Goal: Transaction & Acquisition: Book appointment/travel/reservation

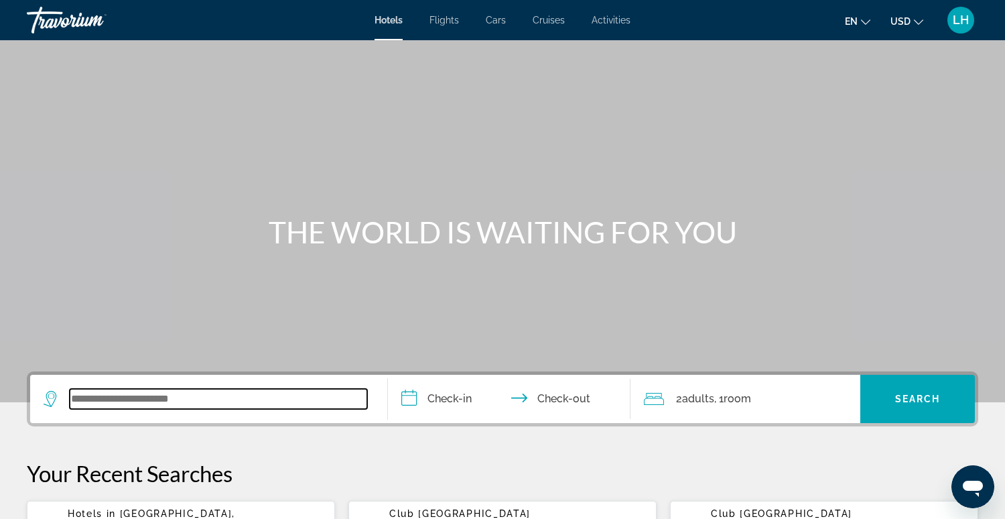
click at [249, 399] on input "Search widget" at bounding box center [218, 399] width 297 height 20
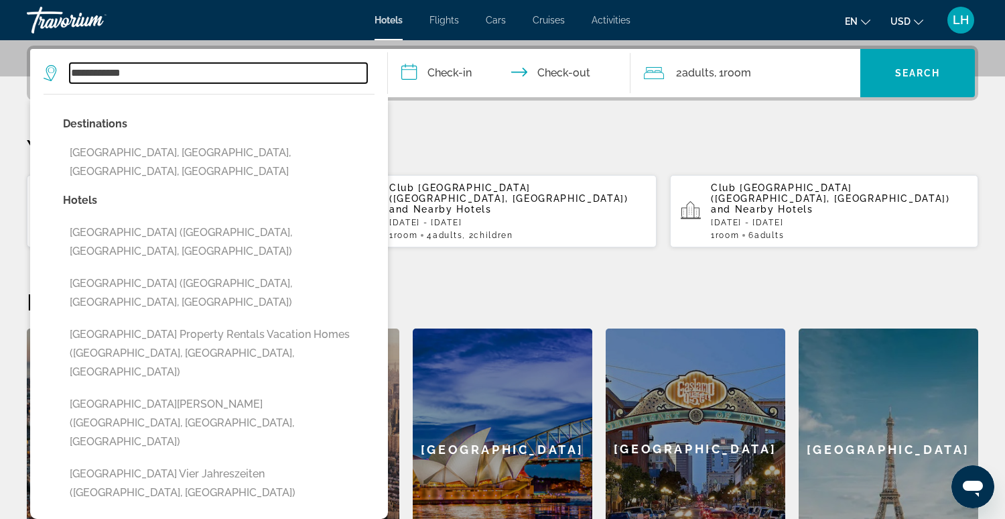
scroll to position [319, 0]
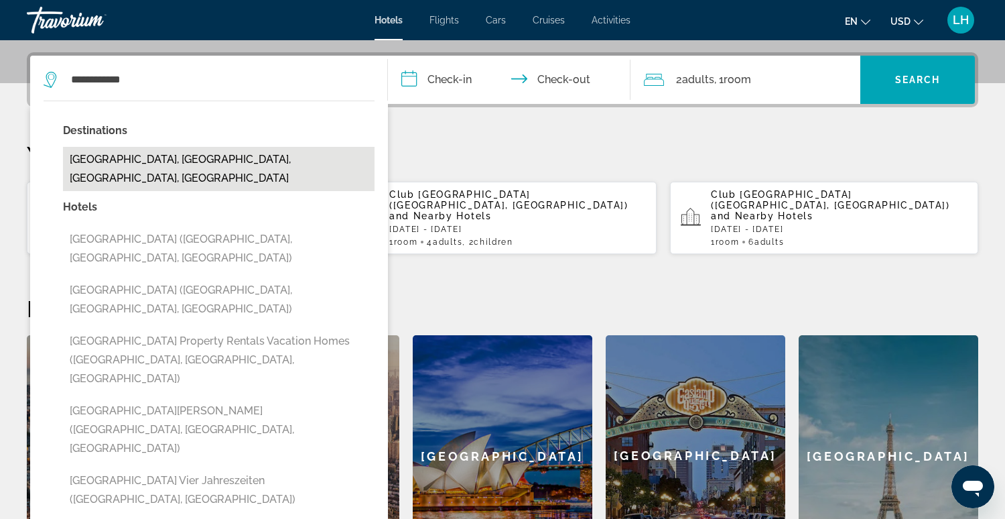
click at [236, 153] on button "[GEOGRAPHIC_DATA], [GEOGRAPHIC_DATA], [GEOGRAPHIC_DATA], [GEOGRAPHIC_DATA]" at bounding box center [219, 169] width 312 height 44
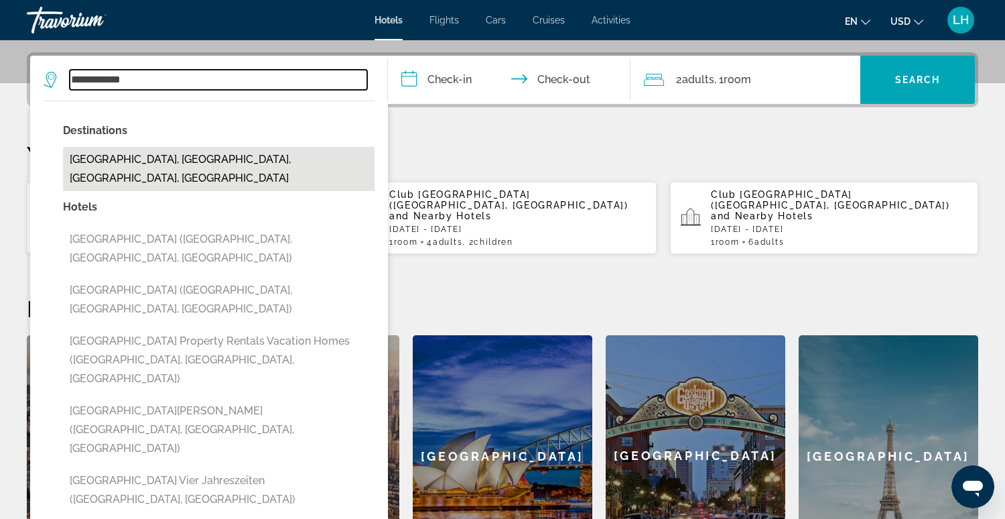
type input "**********"
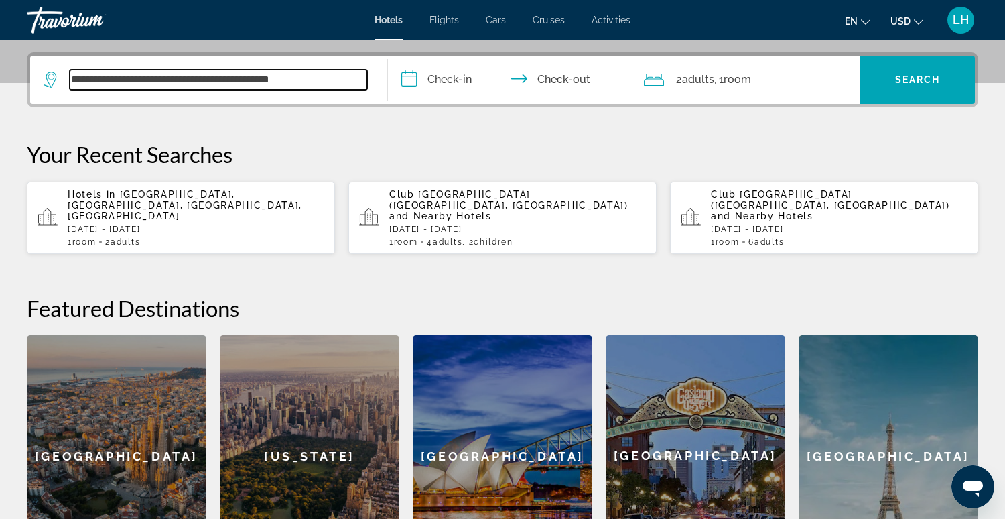
scroll to position [327, 0]
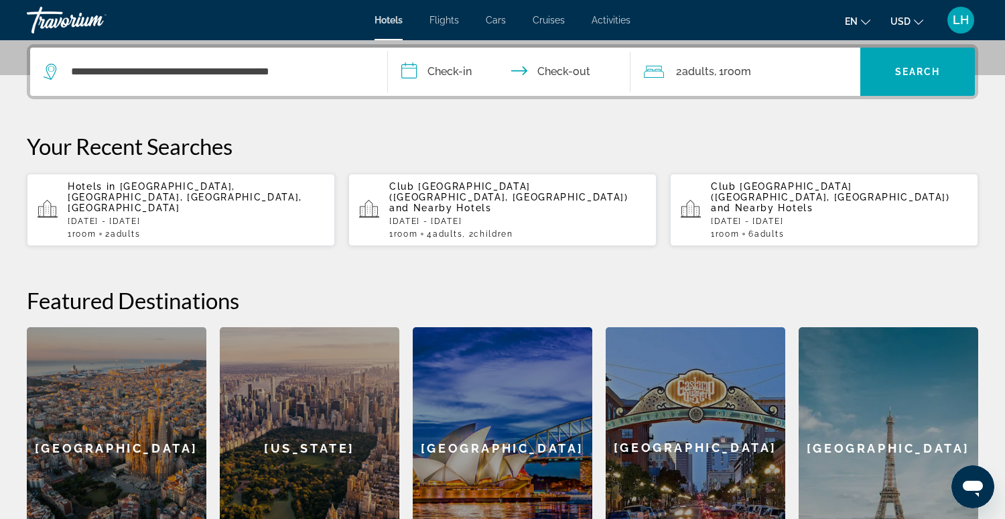
click at [457, 74] on input "**********" at bounding box center [512, 74] width 249 height 52
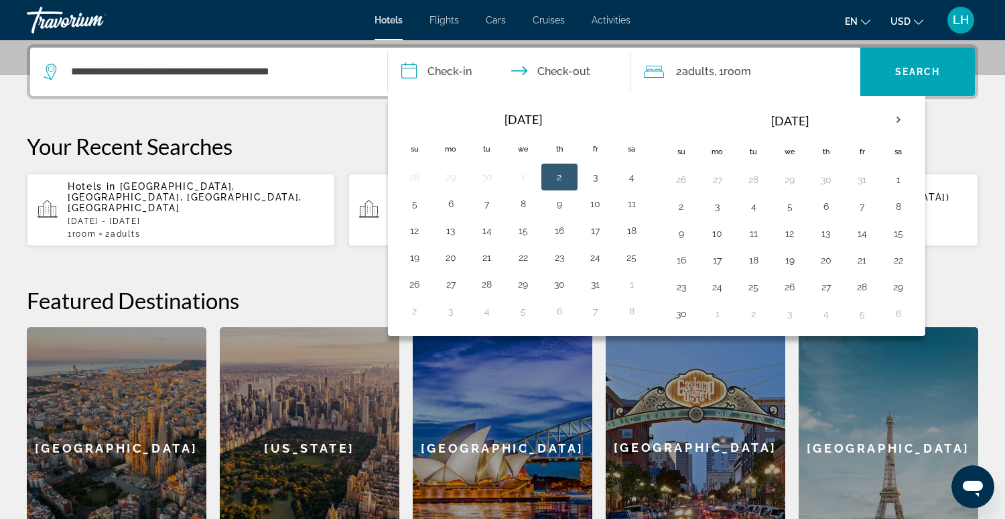
click at [553, 178] on button "2" at bounding box center [559, 177] width 21 height 19
click at [594, 177] on button "3" at bounding box center [595, 177] width 21 height 19
type input "**********"
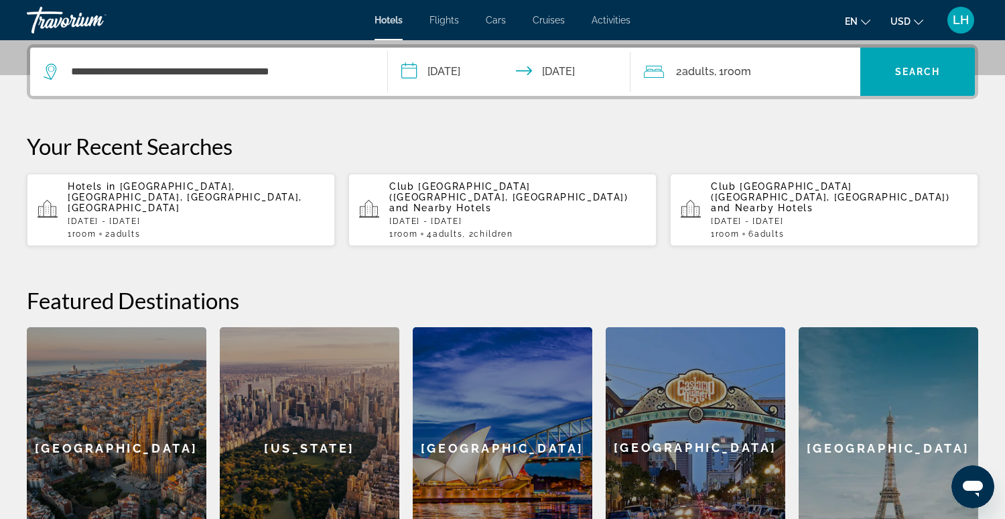
scroll to position [326, 0]
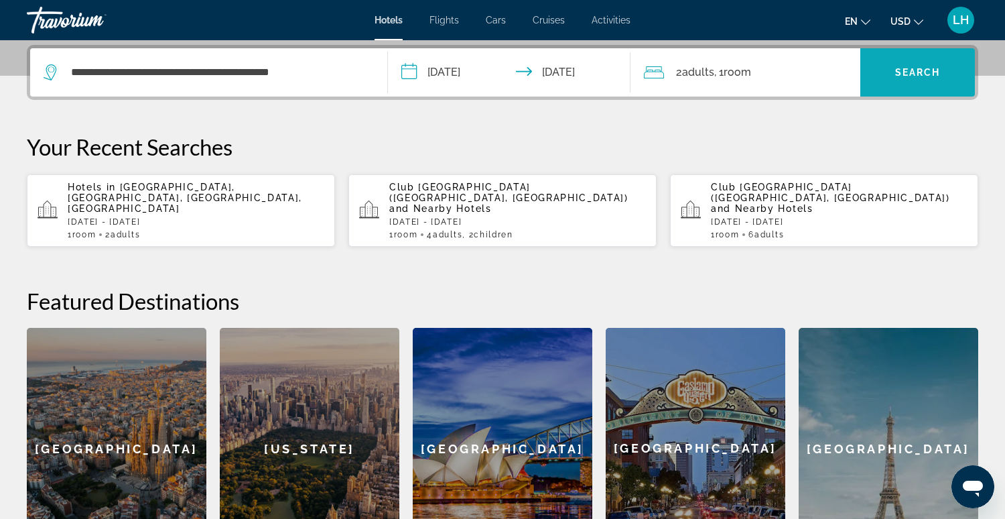
click at [905, 70] on span "Search" at bounding box center [918, 72] width 46 height 11
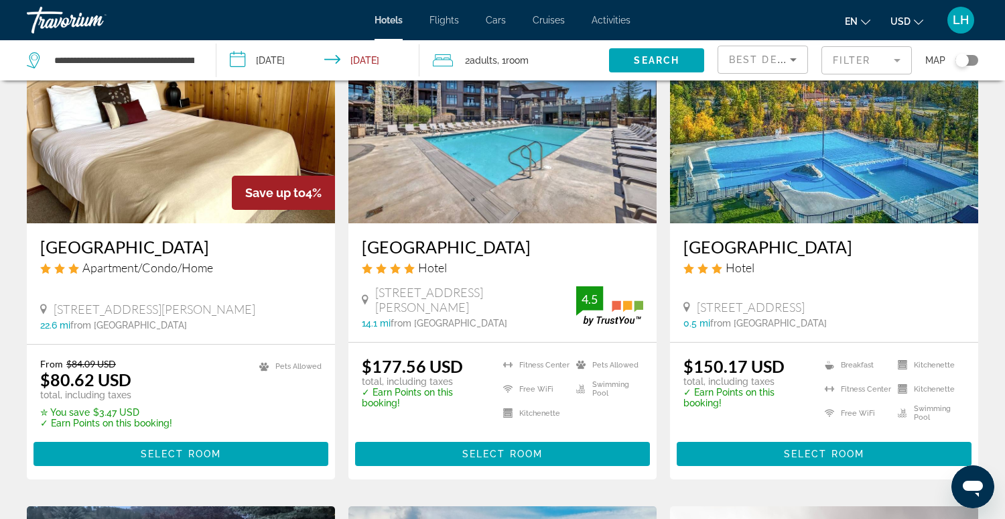
scroll to position [114, 0]
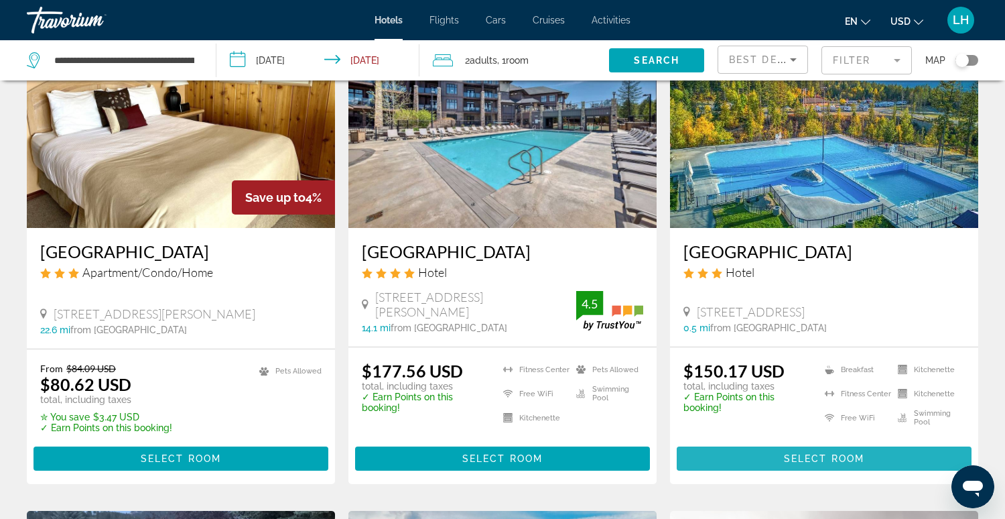
click at [847, 453] on span "Select Room" at bounding box center [824, 458] width 80 height 11
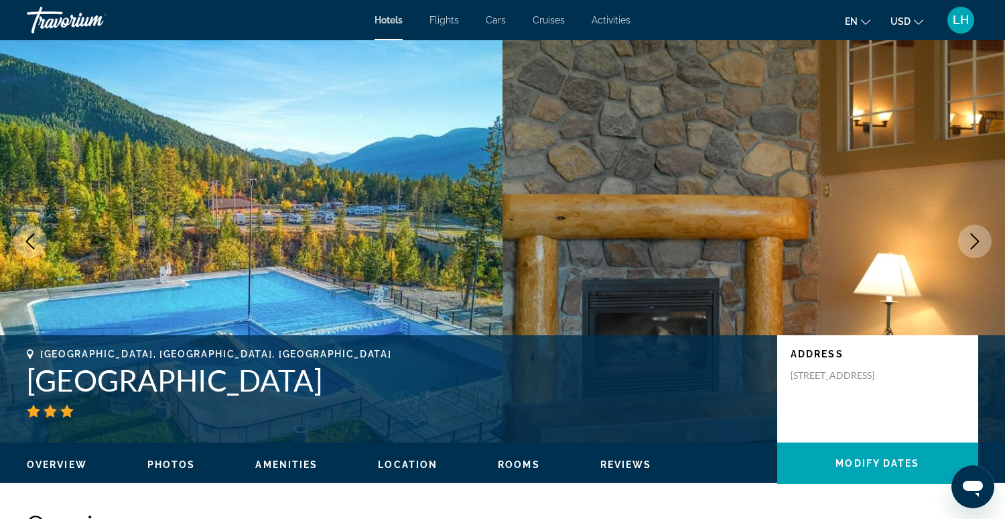
scroll to position [4, 0]
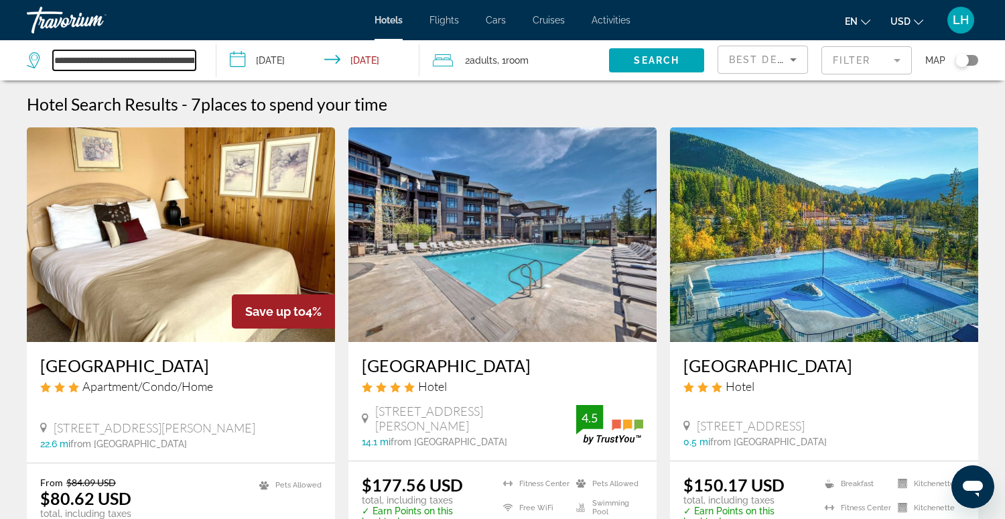
click at [145, 68] on input "**********" at bounding box center [124, 60] width 143 height 20
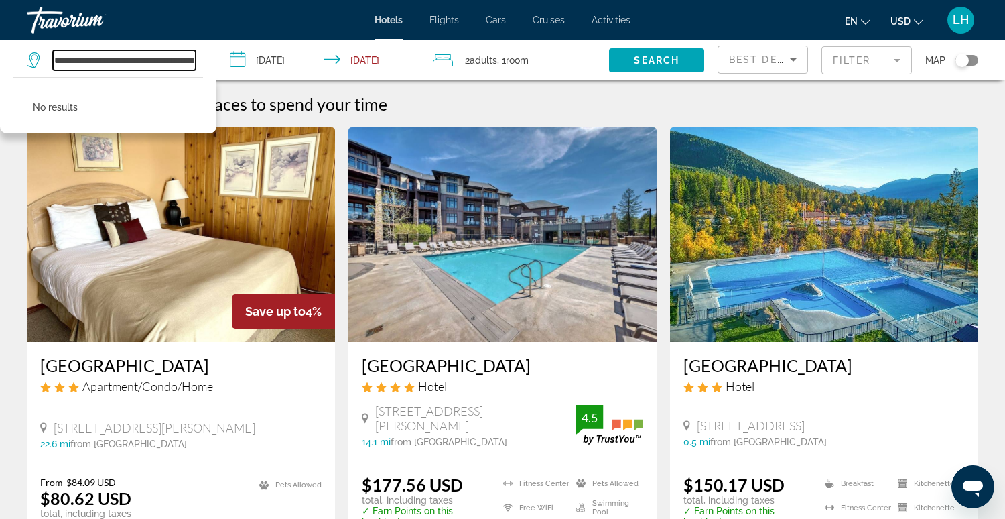
click at [176, 58] on input "**********" at bounding box center [124, 60] width 143 height 20
type input "*"
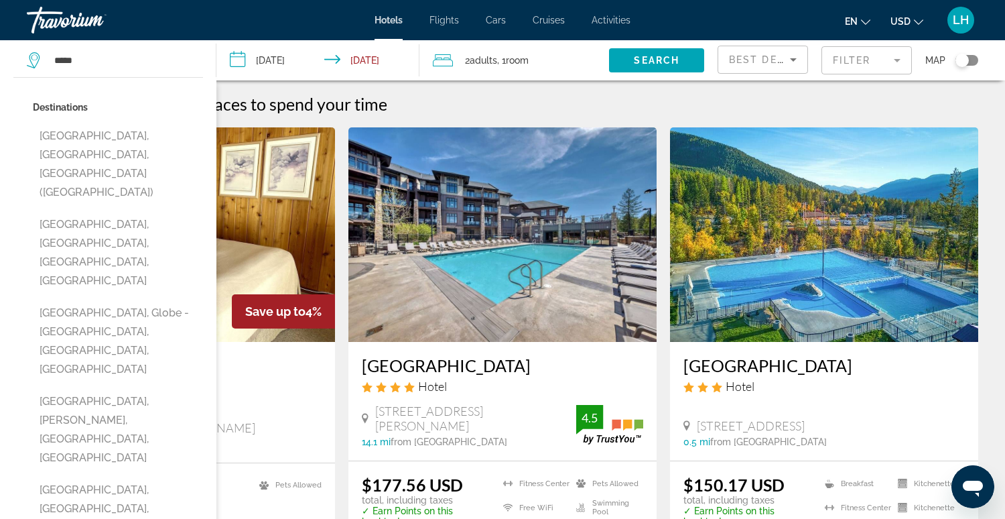
drag, startPoint x: 159, startPoint y: 138, endPoint x: 176, endPoint y: 128, distance: 20.1
click at [161, 137] on button "[GEOGRAPHIC_DATA], [GEOGRAPHIC_DATA], [GEOGRAPHIC_DATA] ([GEOGRAPHIC_DATA])" at bounding box center [118, 164] width 170 height 82
type input "**********"
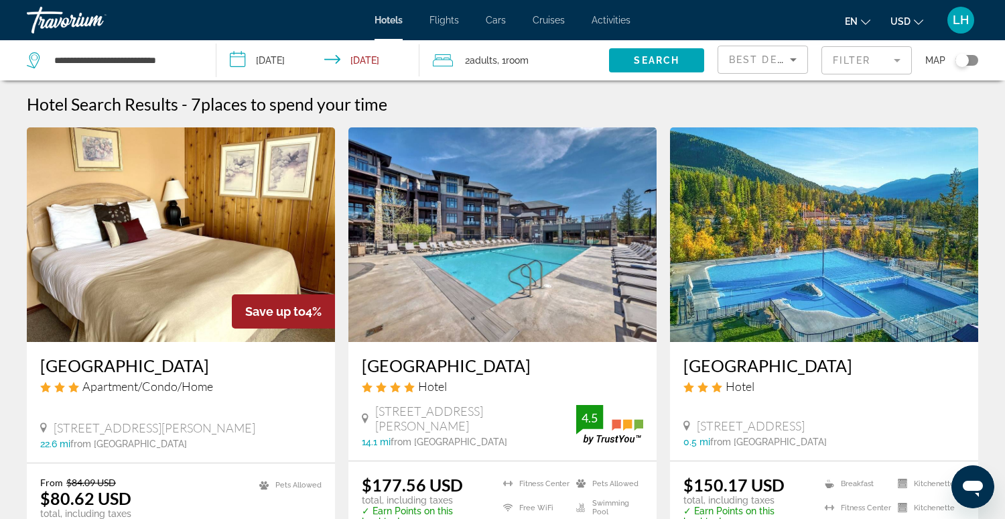
click at [297, 58] on input "**********" at bounding box center [320, 62] width 208 height 44
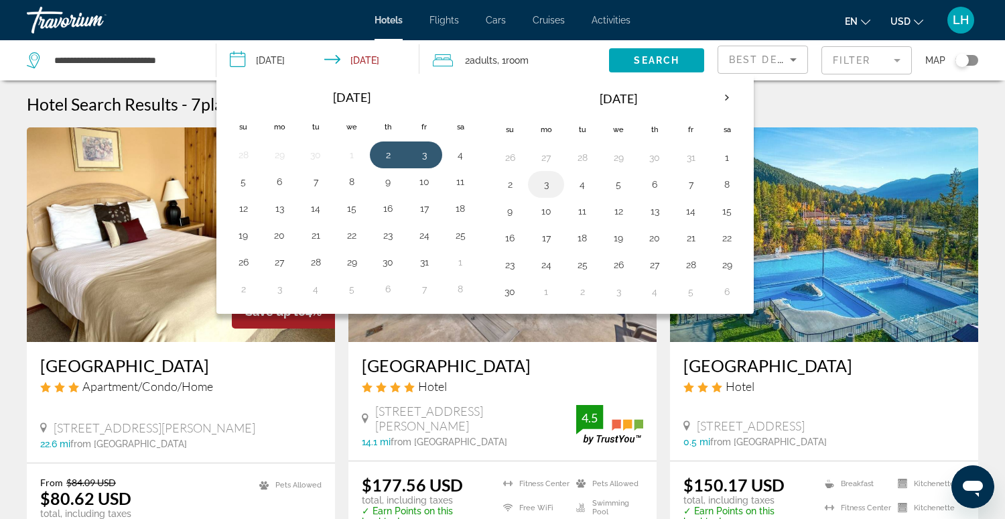
drag, startPoint x: 504, startPoint y: 186, endPoint x: 552, endPoint y: 189, distance: 48.4
click at [511, 186] on button "2" at bounding box center [509, 184] width 21 height 19
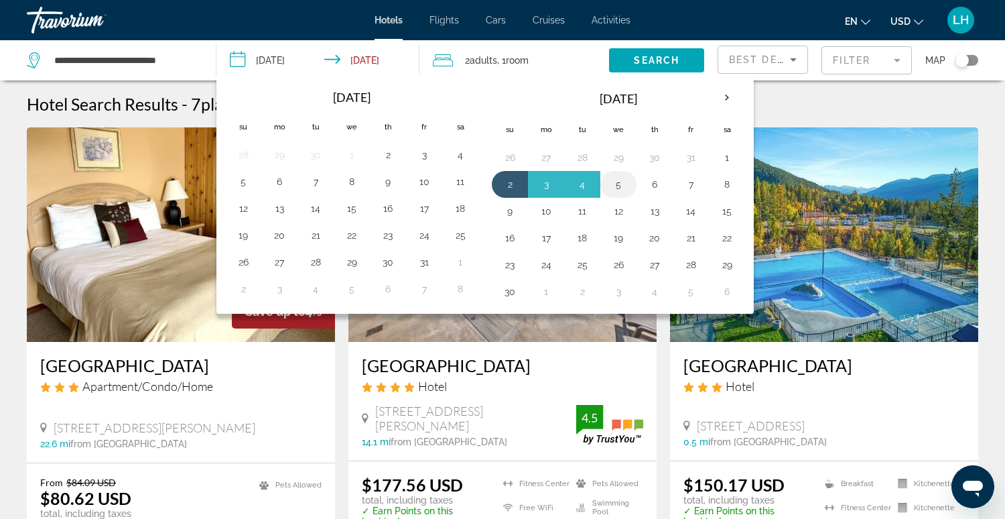
click at [609, 185] on button "5" at bounding box center [618, 184] width 21 height 19
type input "**********"
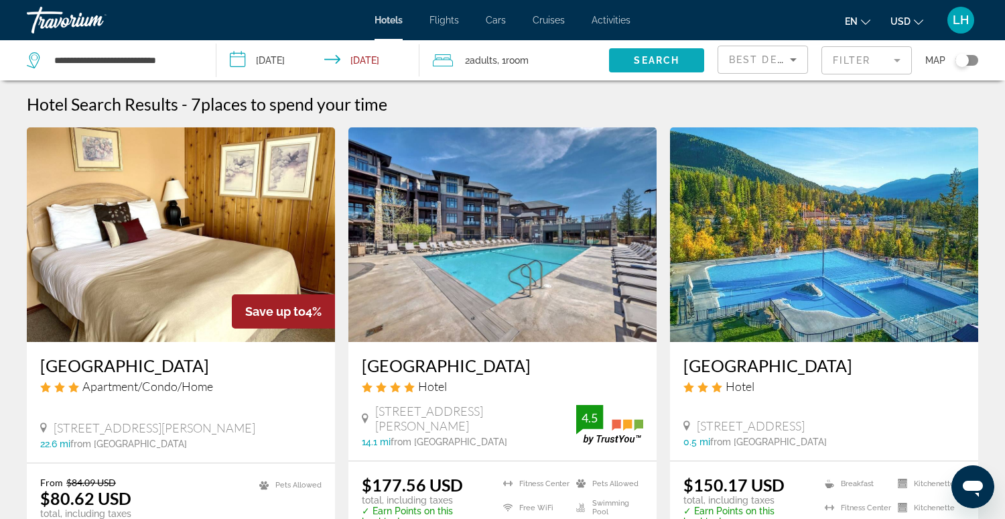
scroll to position [2, 0]
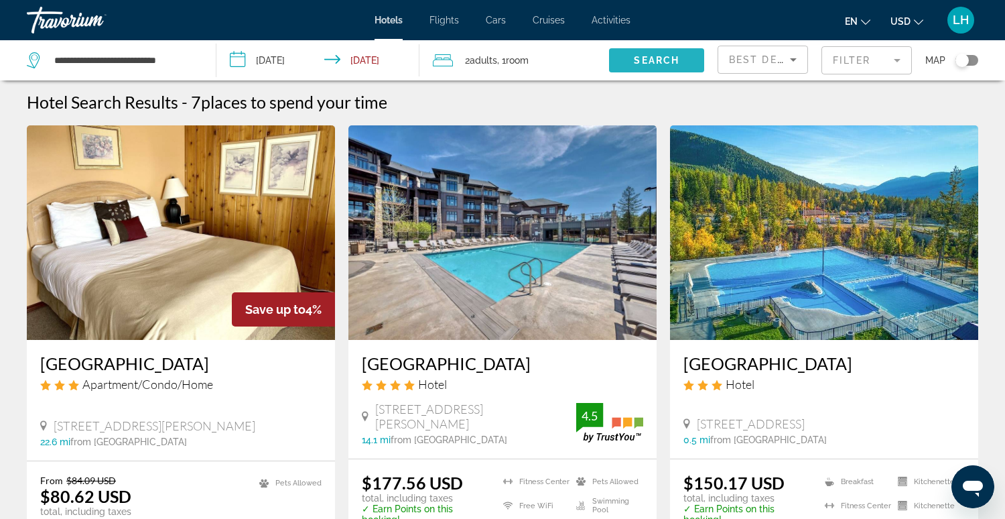
click at [686, 63] on span "Search widget" at bounding box center [656, 60] width 95 height 32
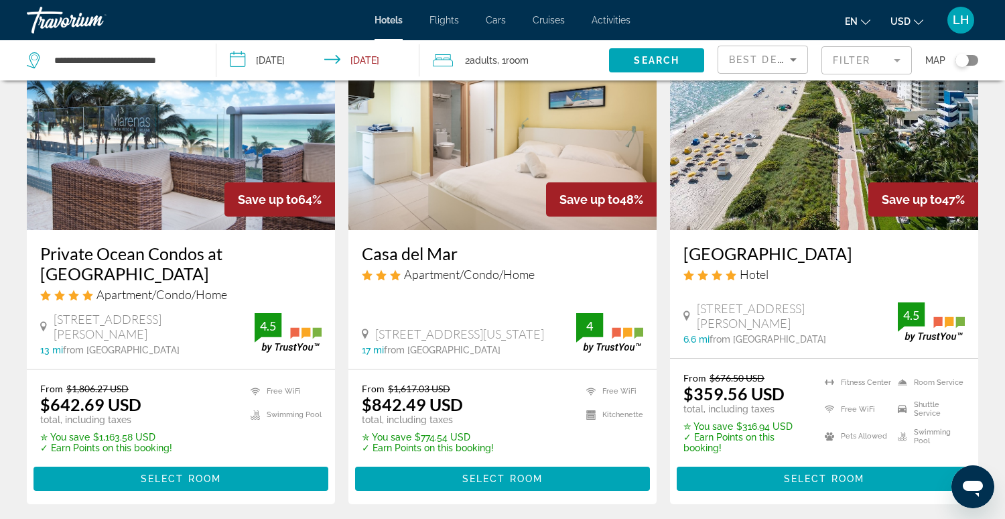
scroll to position [111, 0]
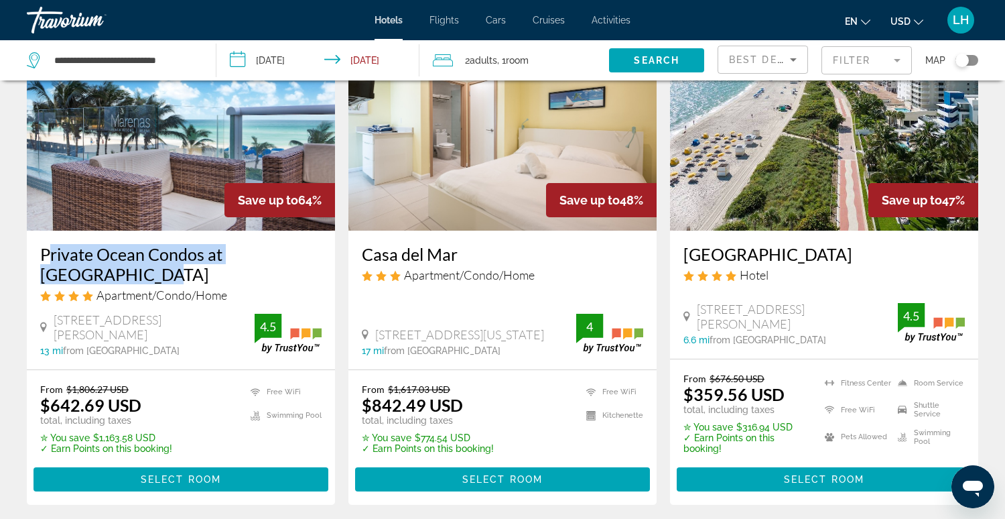
drag, startPoint x: 36, startPoint y: 245, endPoint x: 86, endPoint y: 275, distance: 58.0
click at [86, 277] on div "Private Ocean Condos at [GEOGRAPHIC_DATA] Apartment/Condo/Home [STREET_ADDRESS]…" at bounding box center [181, 299] width 308 height 139
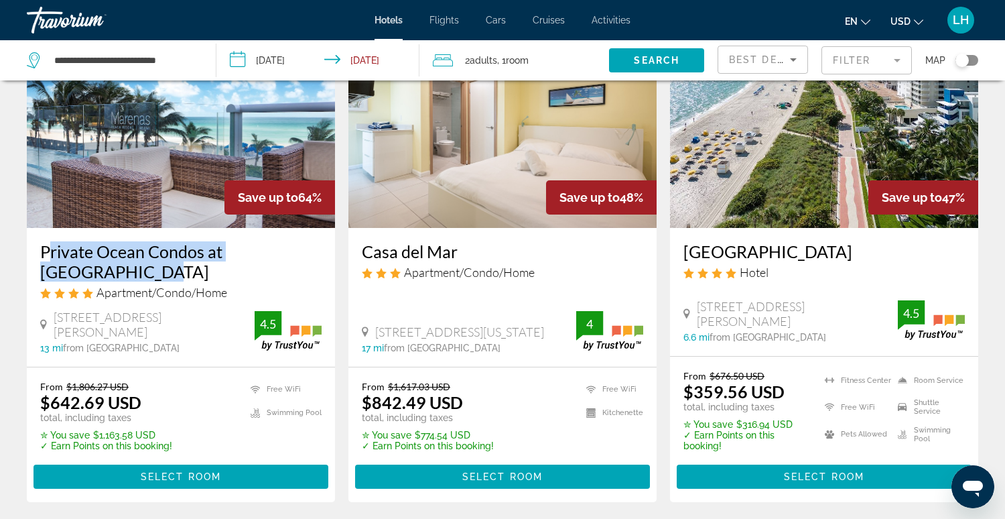
copy h3 "Private Ocean Condos at [GEOGRAPHIC_DATA]"
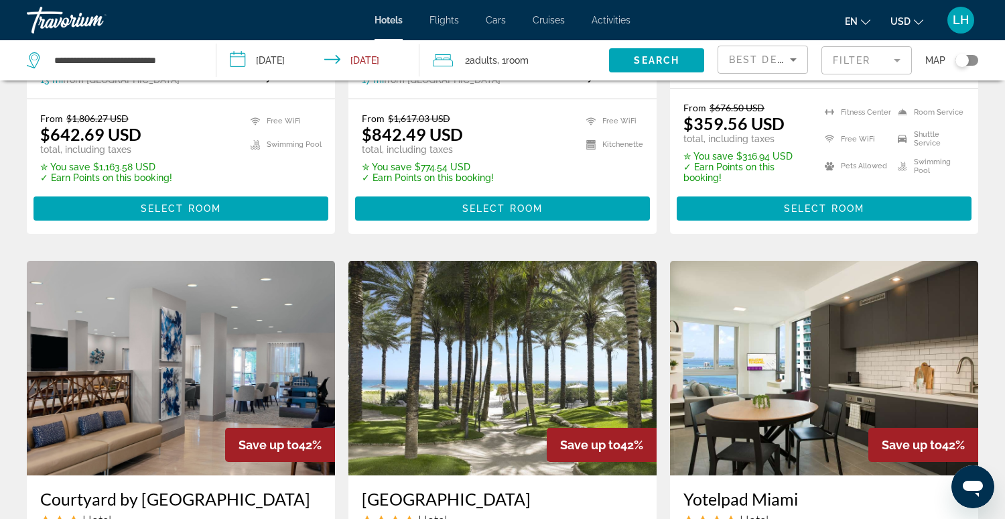
scroll to position [386, 0]
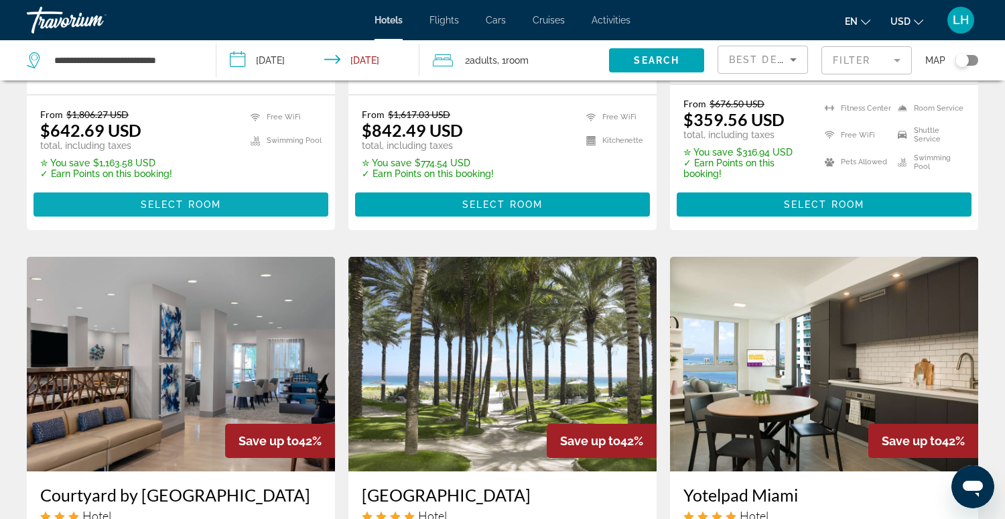
click at [306, 202] on span "Main content" at bounding box center [181, 204] width 295 height 32
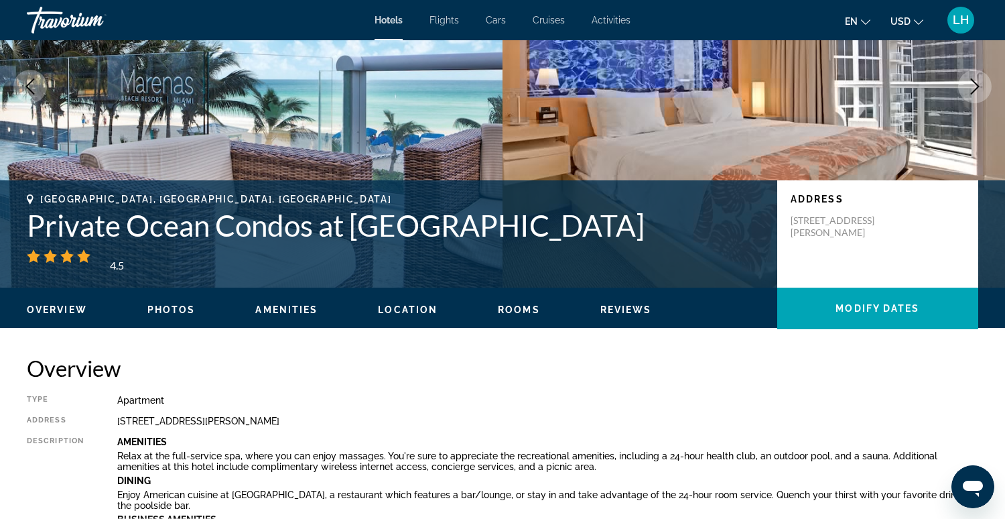
scroll to position [151, 0]
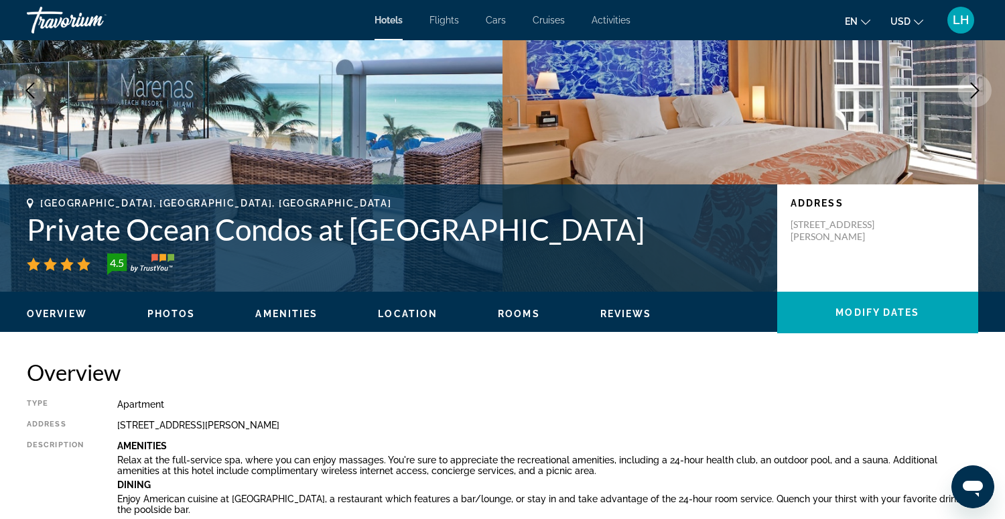
drag, startPoint x: 583, startPoint y: 232, endPoint x: 567, endPoint y: 233, distance: 16.1
click at [568, 235] on h1 "Private Ocean Condos at [GEOGRAPHIC_DATA]" at bounding box center [395, 229] width 737 height 35
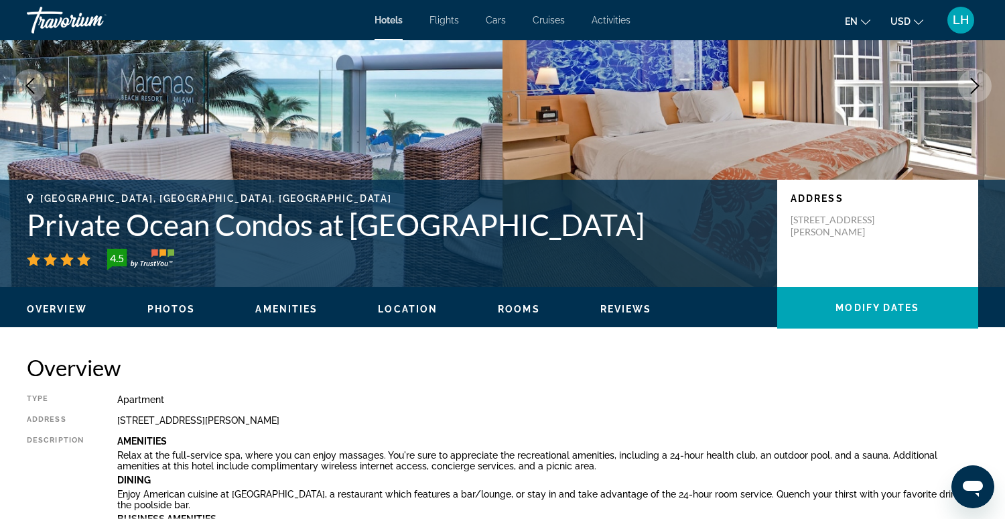
click at [572, 232] on h1 "Private Ocean Condos at [GEOGRAPHIC_DATA]" at bounding box center [395, 224] width 737 height 35
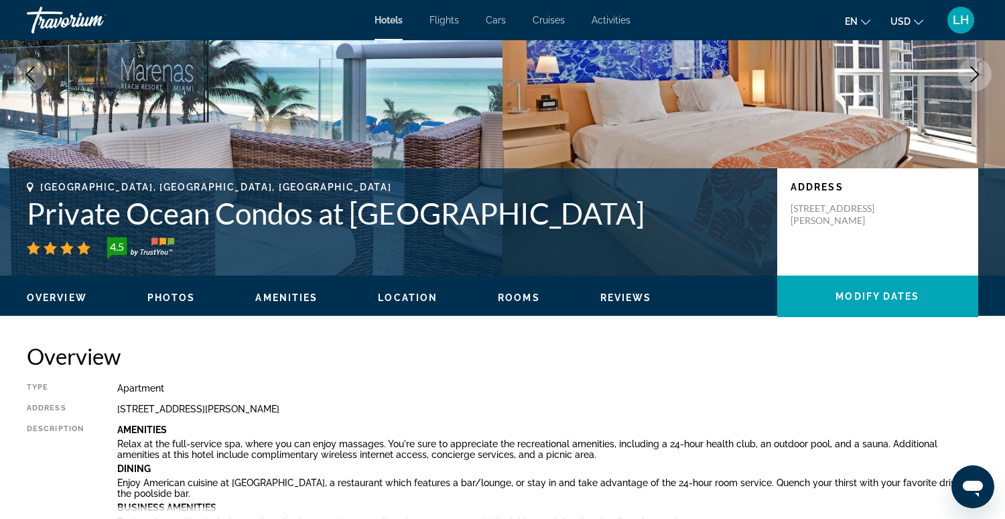
scroll to position [173, 0]
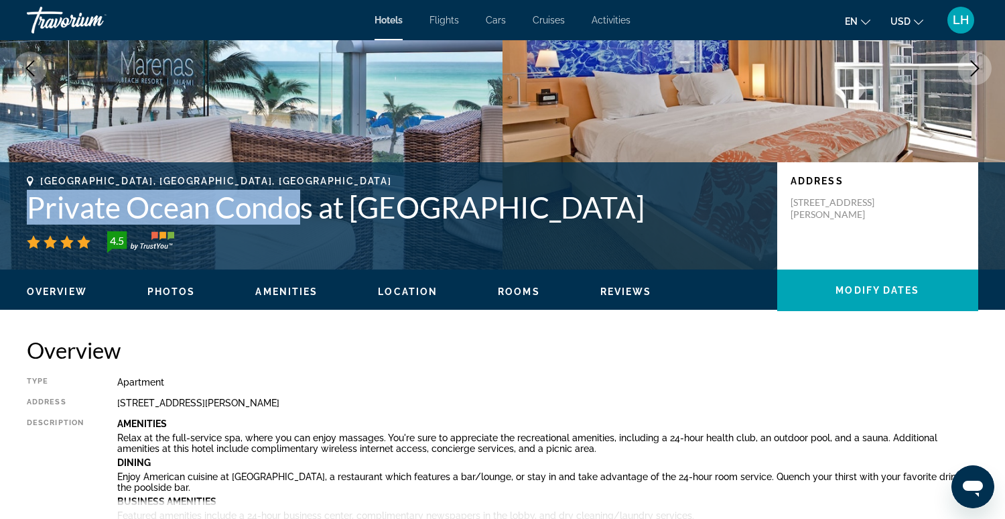
drag, startPoint x: 27, startPoint y: 202, endPoint x: 293, endPoint y: 220, distance: 267.3
click at [293, 220] on h1 "Private Ocean Condos at [GEOGRAPHIC_DATA]" at bounding box center [395, 207] width 737 height 35
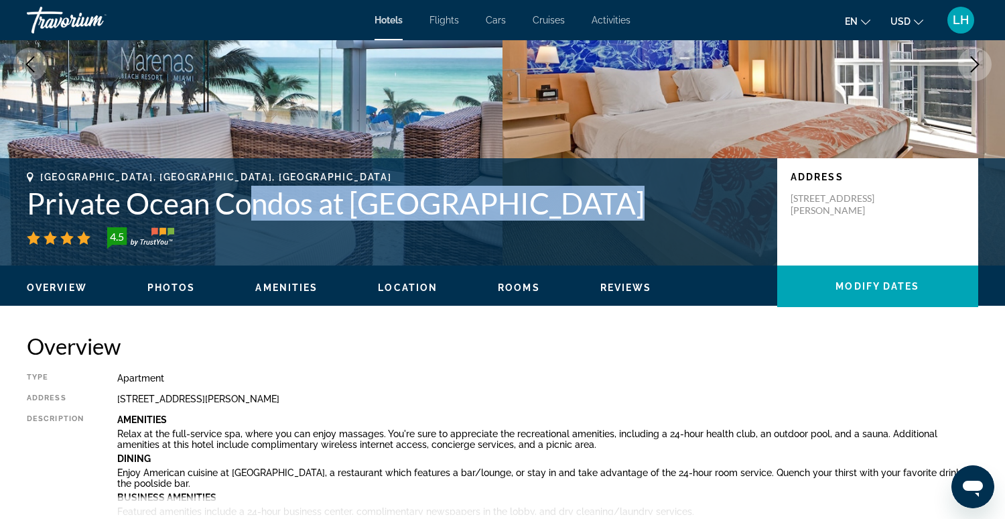
drag, startPoint x: 257, startPoint y: 213, endPoint x: 508, endPoint y: 227, distance: 251.0
click at [478, 222] on div "[GEOGRAPHIC_DATA], [GEOGRAPHIC_DATA], [GEOGRAPHIC_DATA] Private Ocean Condos at…" at bounding box center [395, 210] width 737 height 77
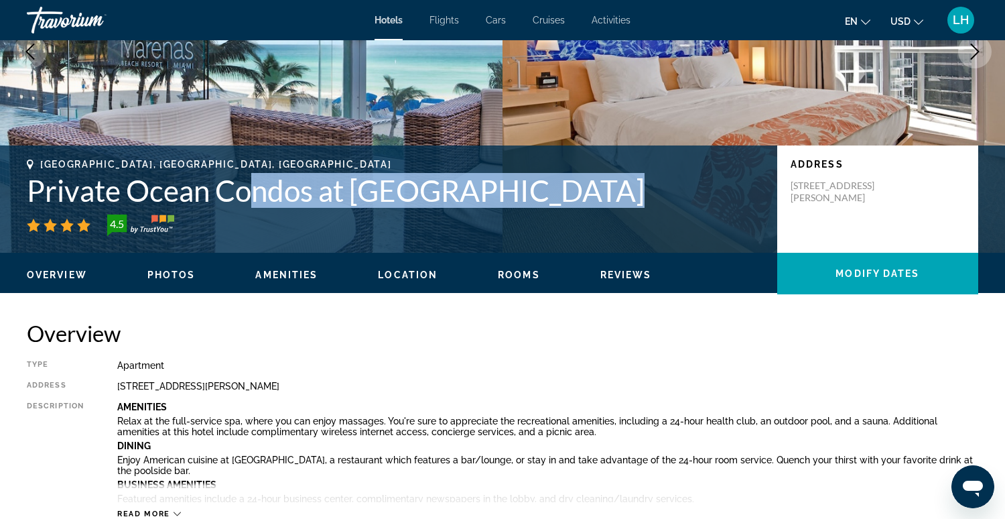
click at [496, 120] on img "Main content" at bounding box center [251, 52] width 503 height 402
click at [494, 120] on img "Main content" at bounding box center [251, 52] width 503 height 402
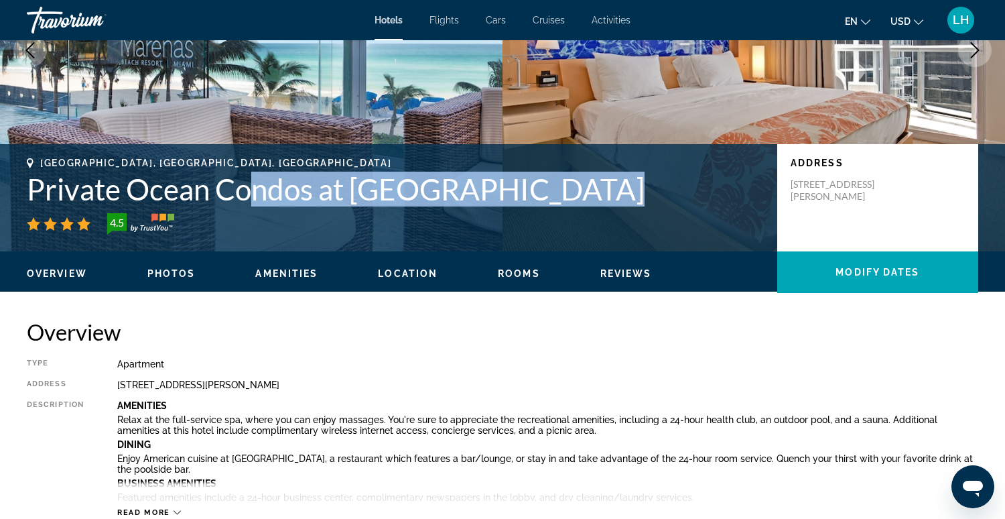
click at [494, 120] on img "Main content" at bounding box center [251, 50] width 503 height 402
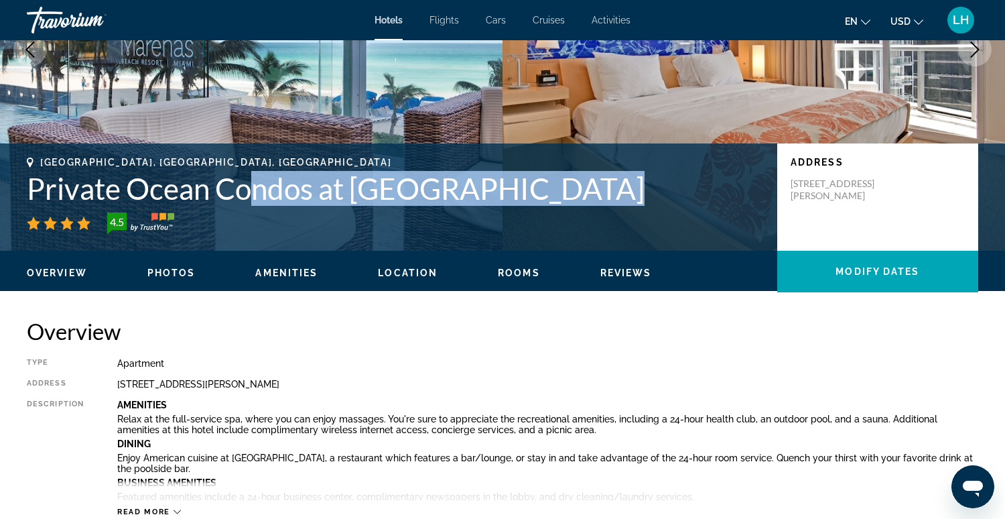
scroll to position [235, 0]
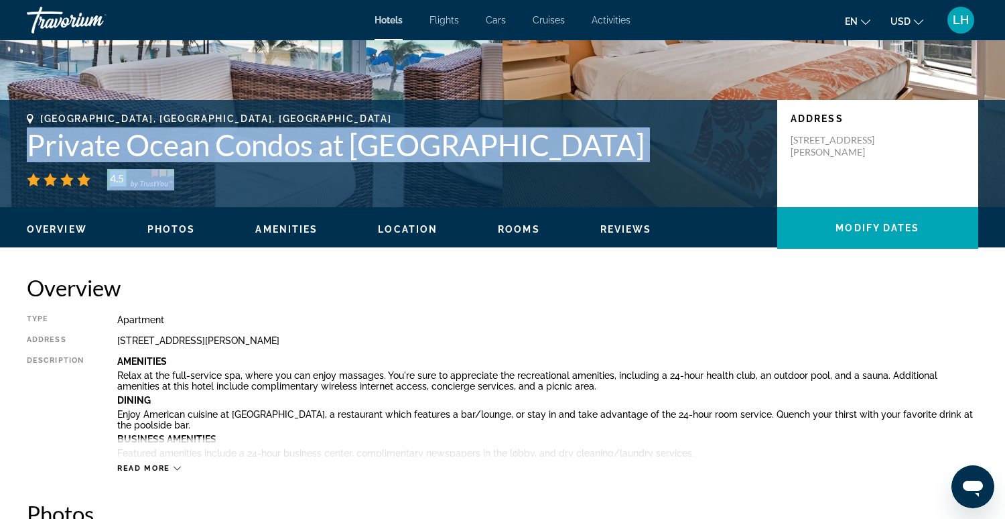
drag, startPoint x: 25, startPoint y: 145, endPoint x: 408, endPoint y: 173, distance: 383.6
click at [434, 179] on div "[GEOGRAPHIC_DATA], [GEOGRAPHIC_DATA], [GEOGRAPHIC_DATA] Private Ocean Condos at…" at bounding box center [502, 153] width 1005 height 80
drag, startPoint x: 188, startPoint y: 172, endPoint x: 157, endPoint y: 165, distance: 32.2
click at [188, 172] on div "4.5" at bounding box center [395, 179] width 737 height 21
drag, startPoint x: 35, startPoint y: 145, endPoint x: 536, endPoint y: 161, distance: 501.4
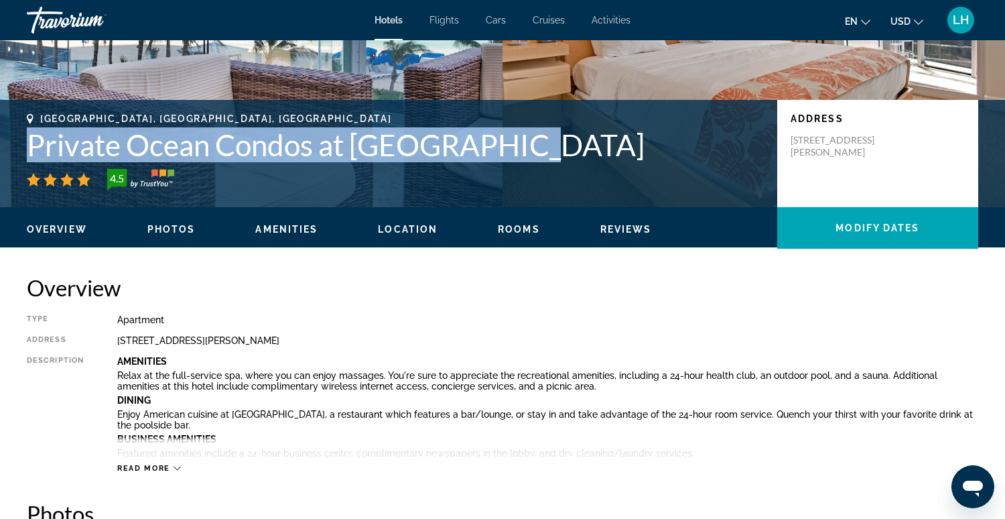
click at [541, 161] on h1 "Private Ocean Condos at [GEOGRAPHIC_DATA]" at bounding box center [395, 144] width 737 height 35
drag, startPoint x: 561, startPoint y: 155, endPoint x: 29, endPoint y: 153, distance: 531.3
click at [23, 146] on div "[GEOGRAPHIC_DATA], [GEOGRAPHIC_DATA], [GEOGRAPHIC_DATA] Private Ocean Condos at…" at bounding box center [502, 153] width 1005 height 80
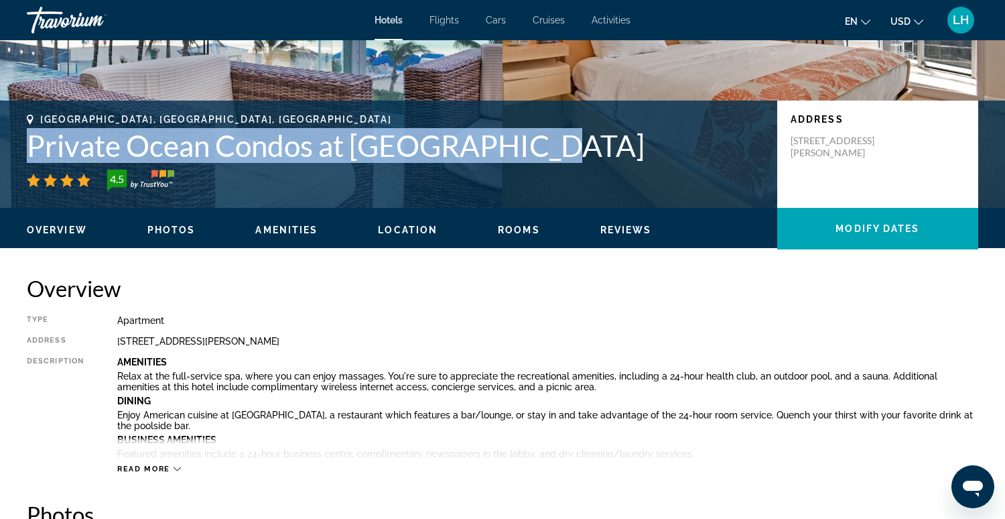
copy h1 "Private Ocean Condos at [GEOGRAPHIC_DATA]"
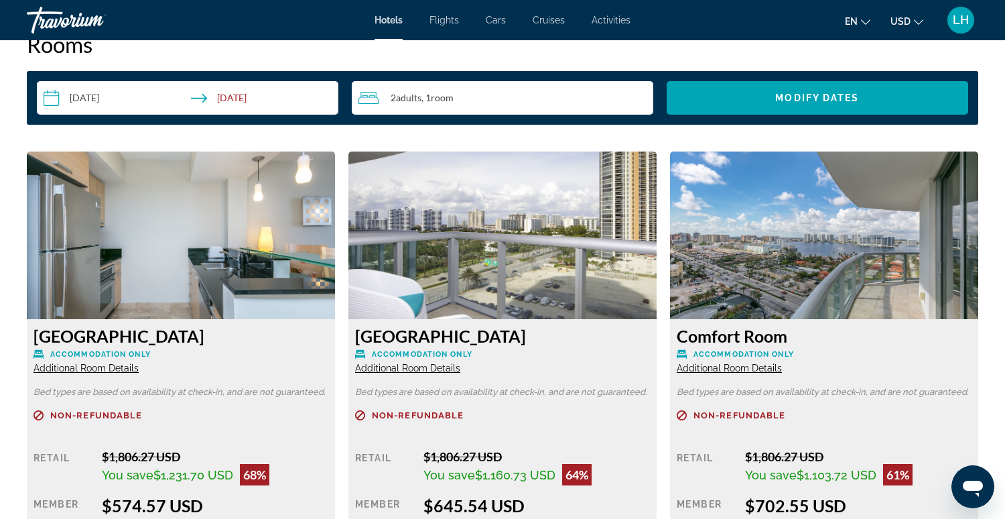
scroll to position [1747, 0]
